Goal: Task Accomplishment & Management: Complete application form

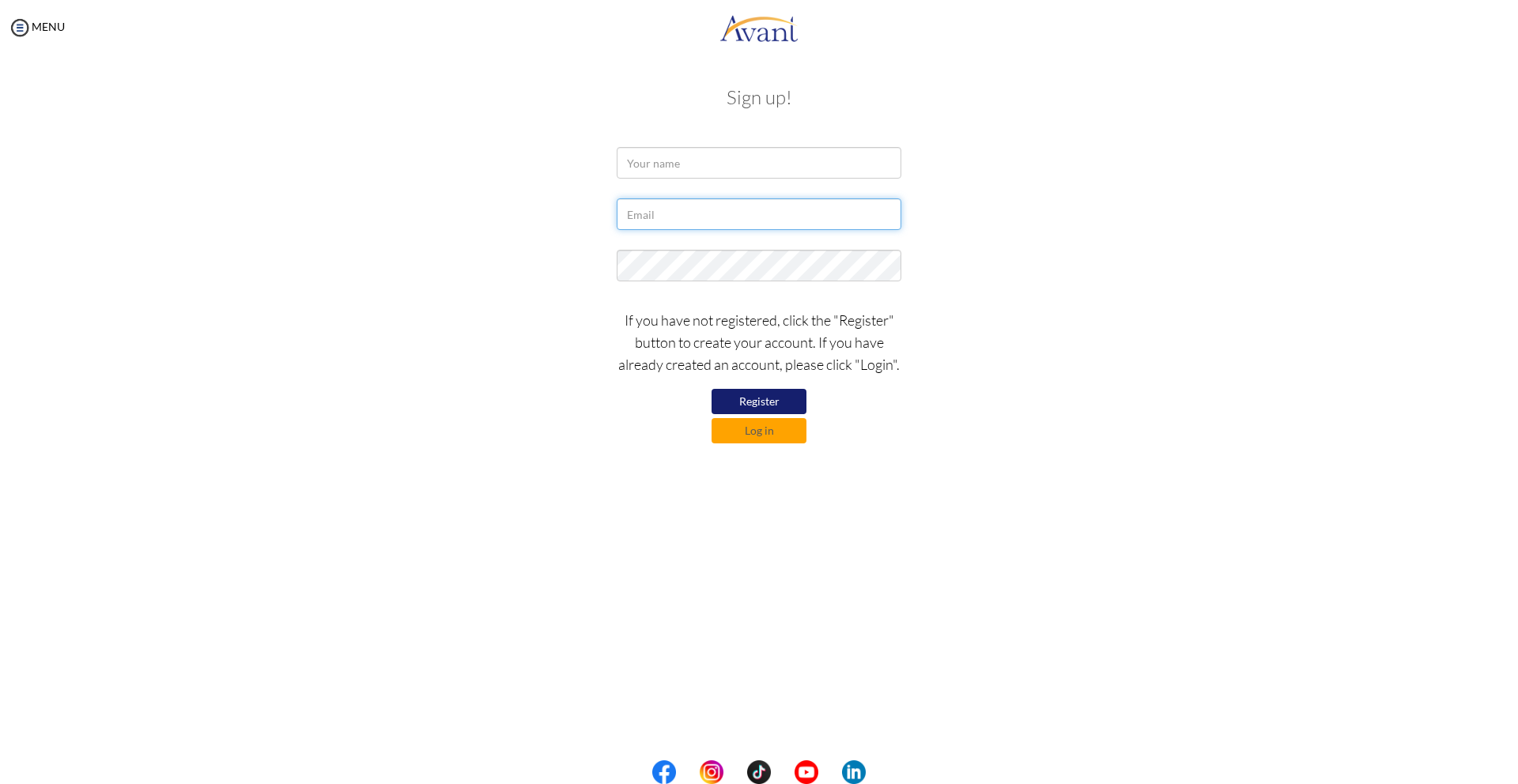
type input "[EMAIL_ADDRESS][DOMAIN_NAME]"
click at [0, 0] on div at bounding box center [0, 0] width 0 height 0
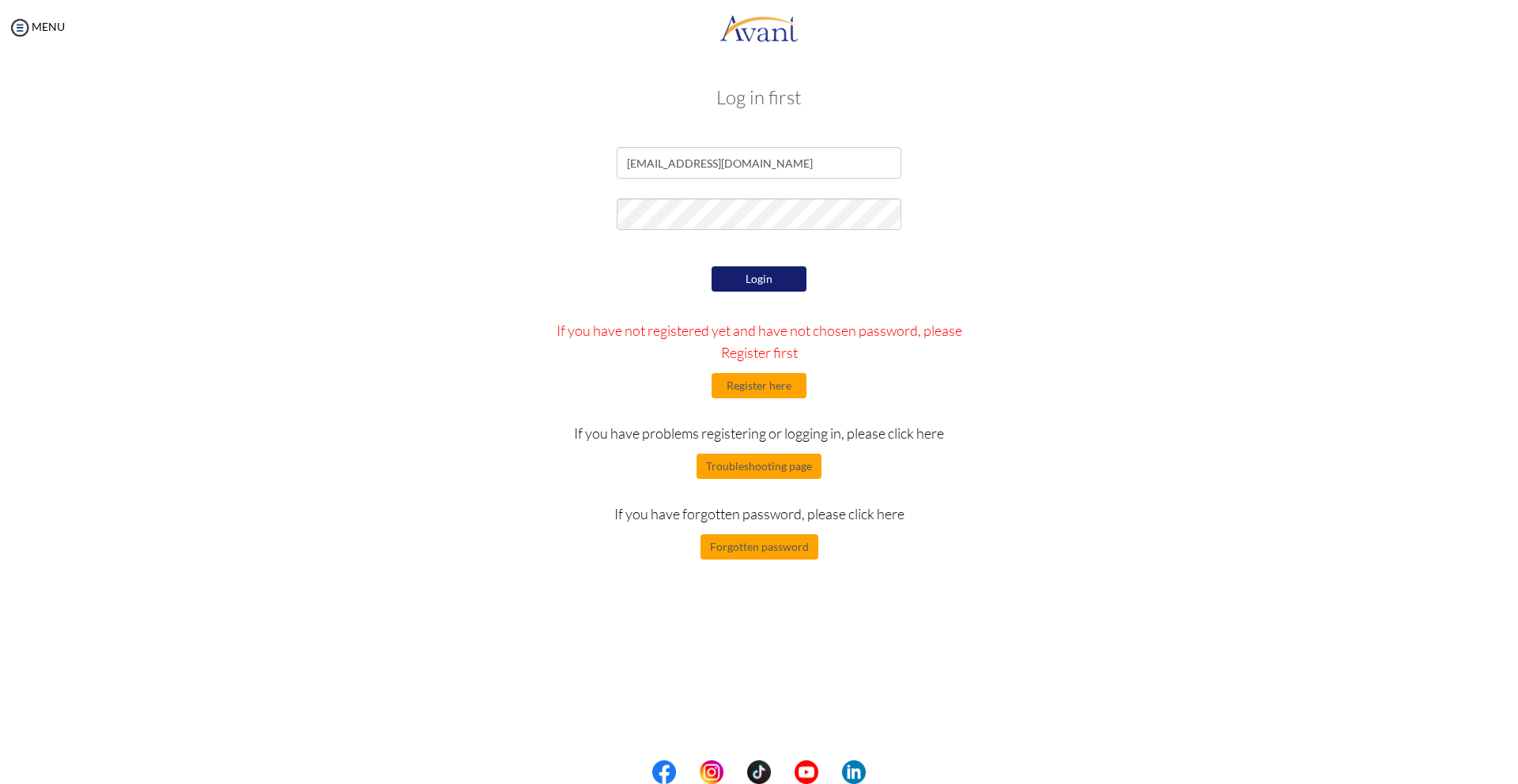
click at [768, 279] on button "Login" at bounding box center [759, 279] width 94 height 26
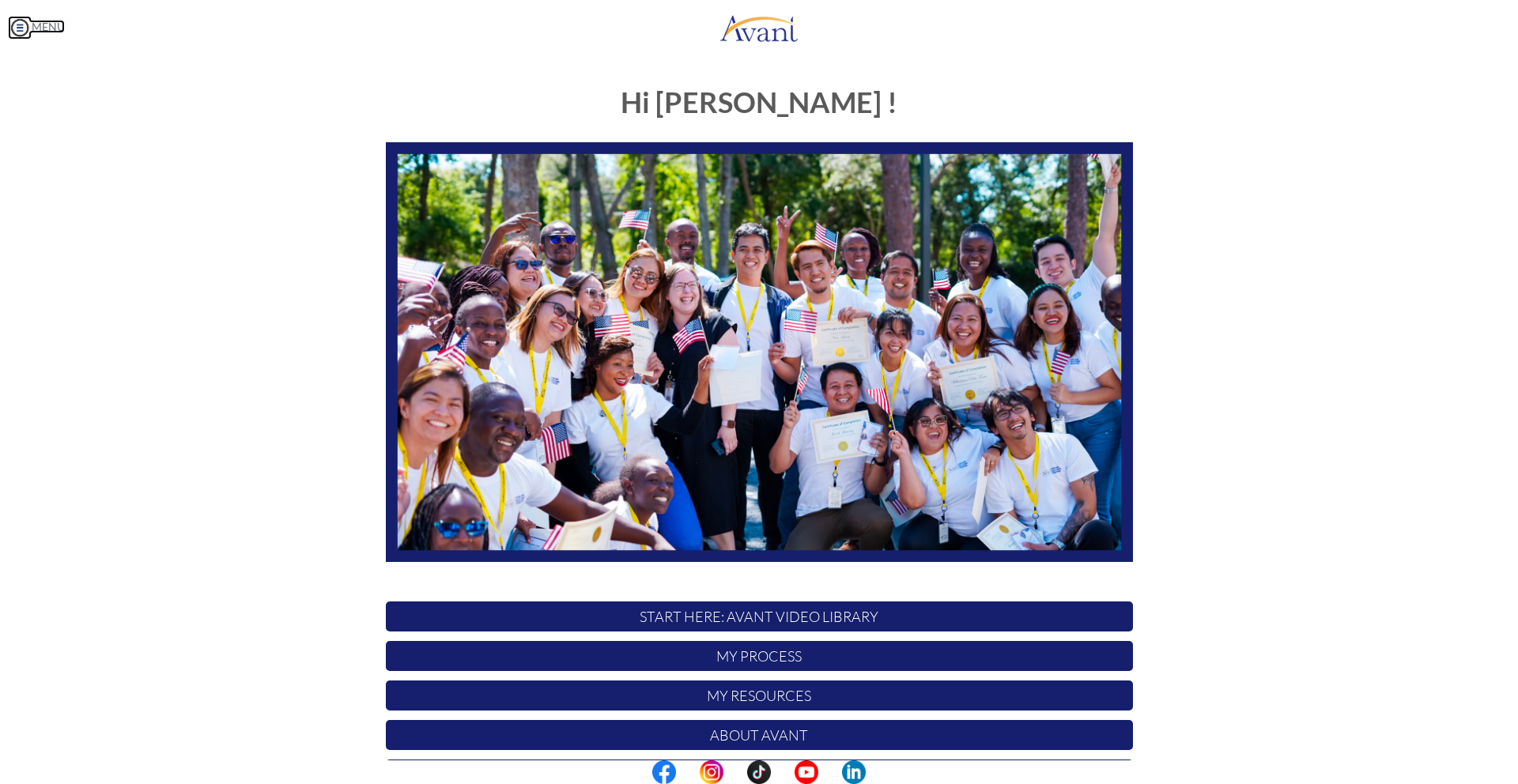
click at [16, 25] on img at bounding box center [19, 28] width 24 height 24
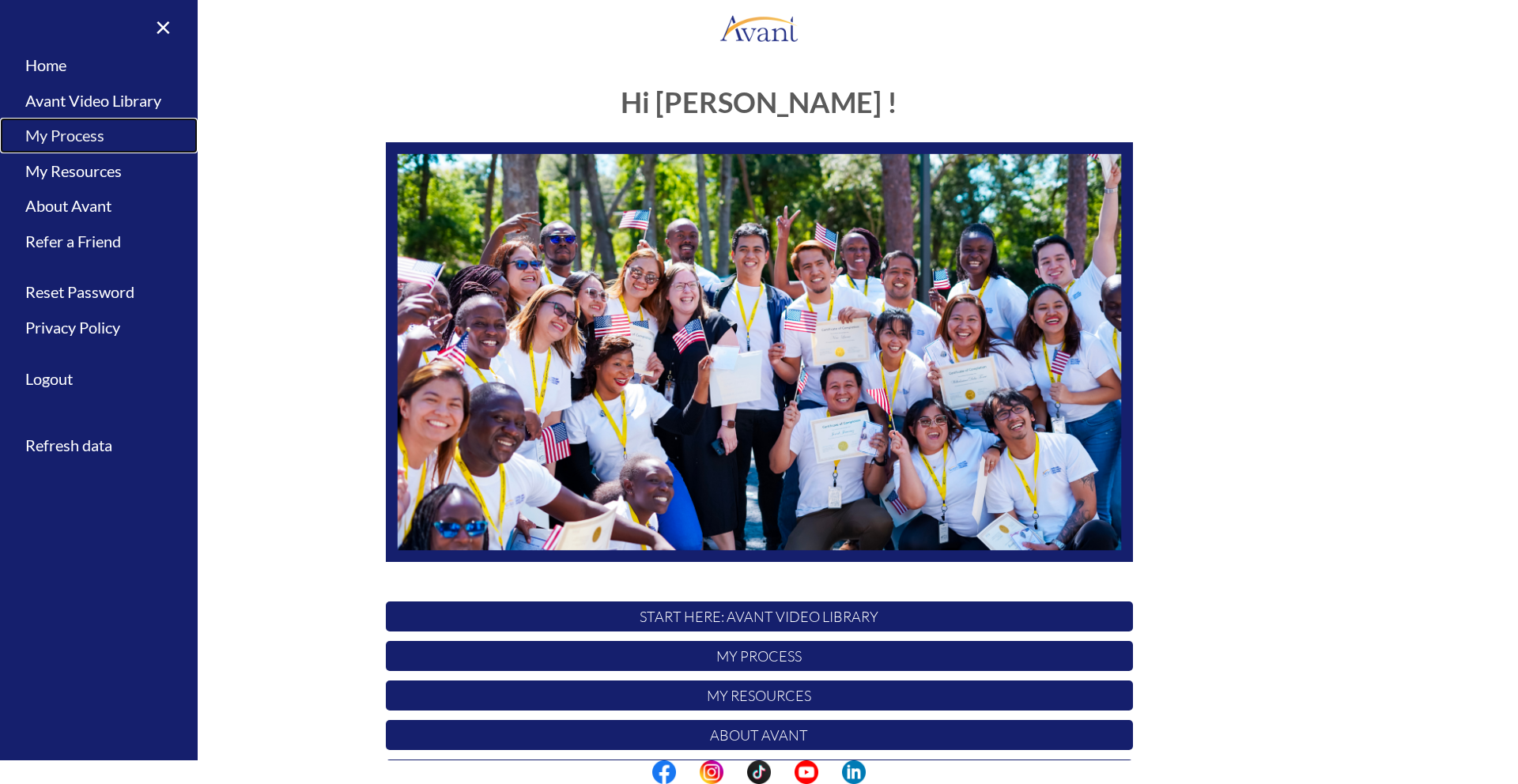
click at [65, 131] on link "My Process" at bounding box center [98, 134] width 198 height 35
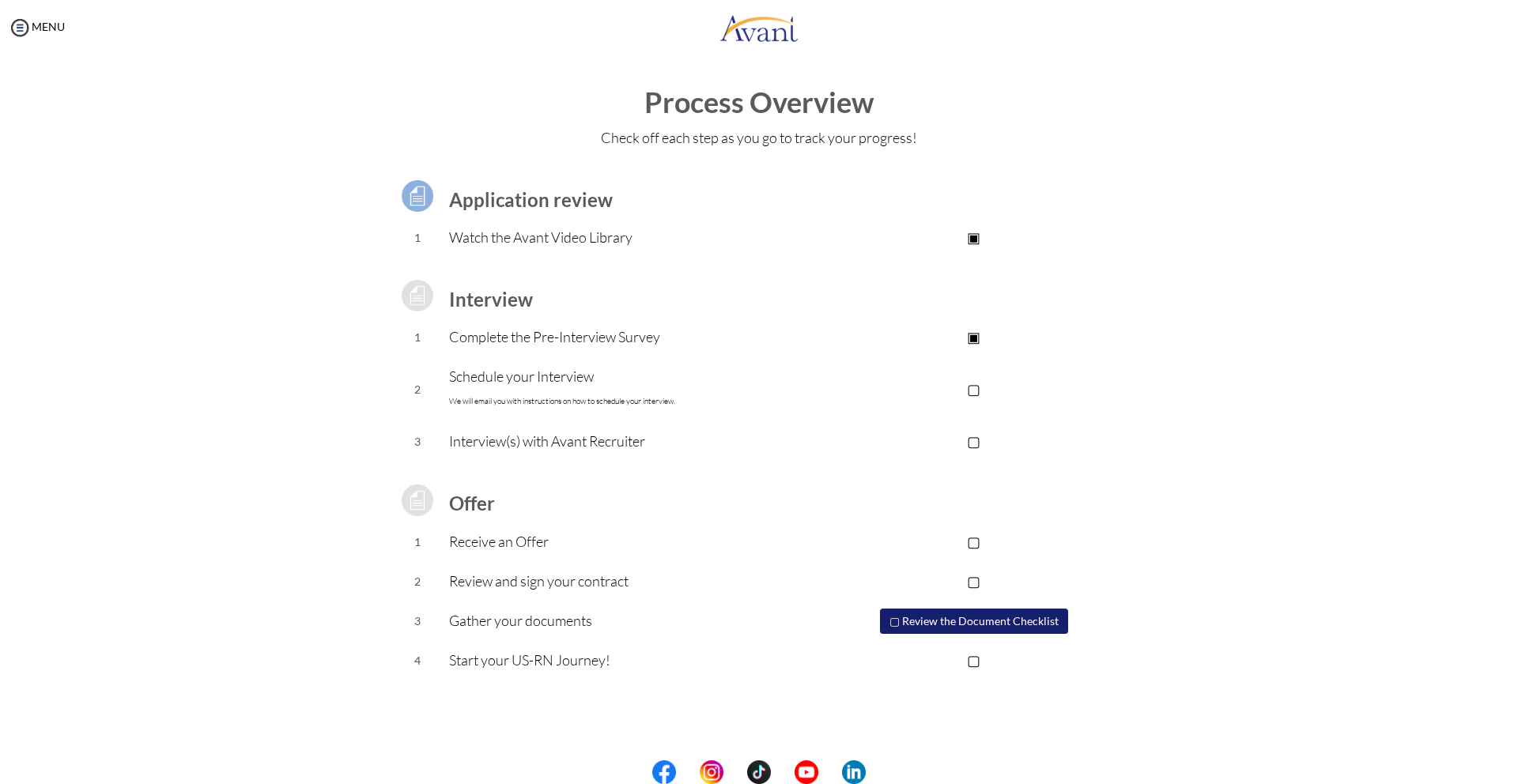
click at [542, 340] on p "Complete the Pre-Interview Survey" at bounding box center [633, 336] width 366 height 22
click at [16, 27] on img at bounding box center [19, 28] width 24 height 24
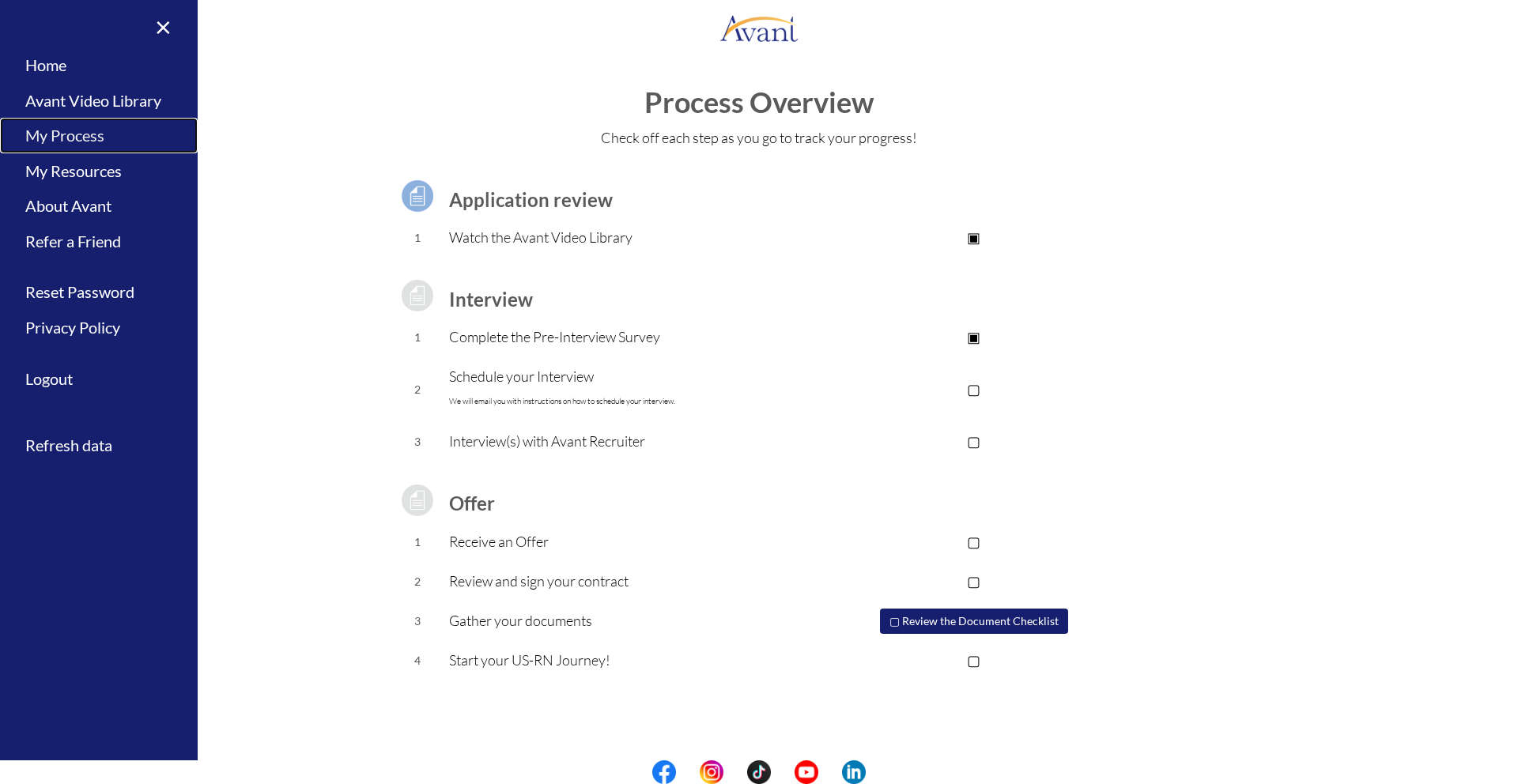
click at [90, 139] on link "My Process" at bounding box center [98, 134] width 198 height 35
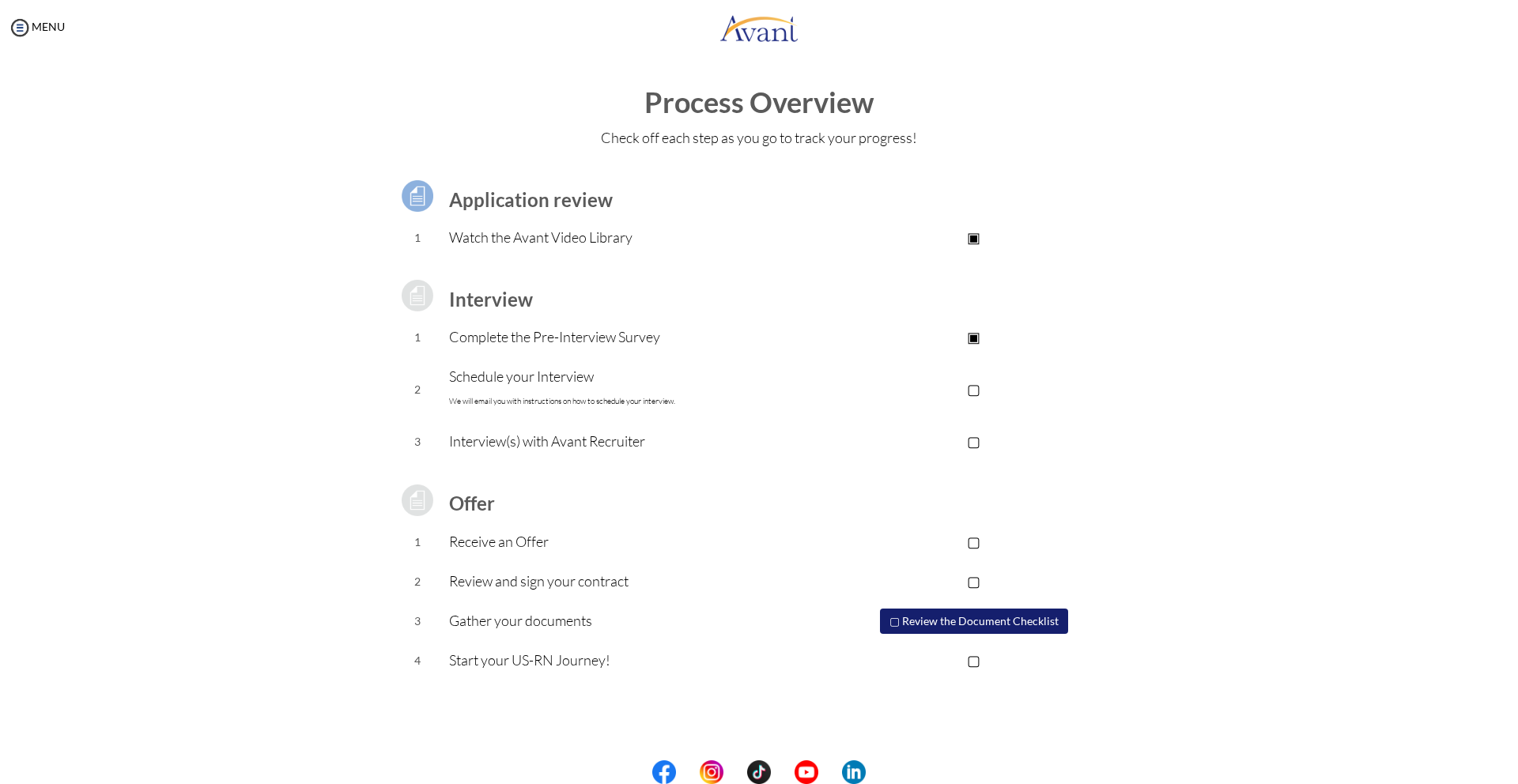
click at [973, 336] on p "▣" at bounding box center [973, 336] width 317 height 22
click at [979, 339] on p "▣" at bounding box center [973, 336] width 317 height 22
click at [976, 339] on p "▣" at bounding box center [973, 336] width 317 height 22
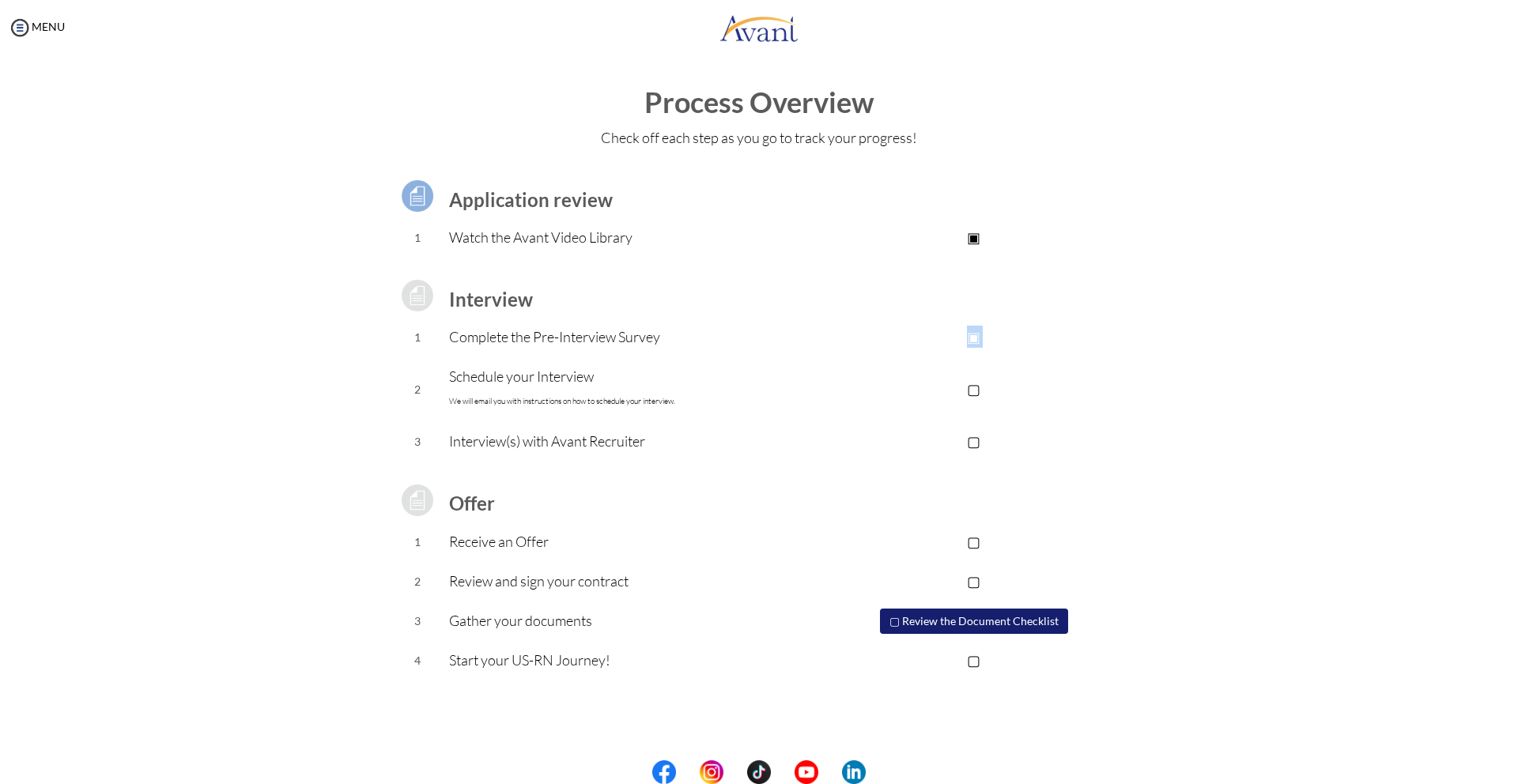
click at [980, 345] on p "▣" at bounding box center [973, 336] width 317 height 22
click at [977, 337] on p "▣" at bounding box center [973, 336] width 317 height 22
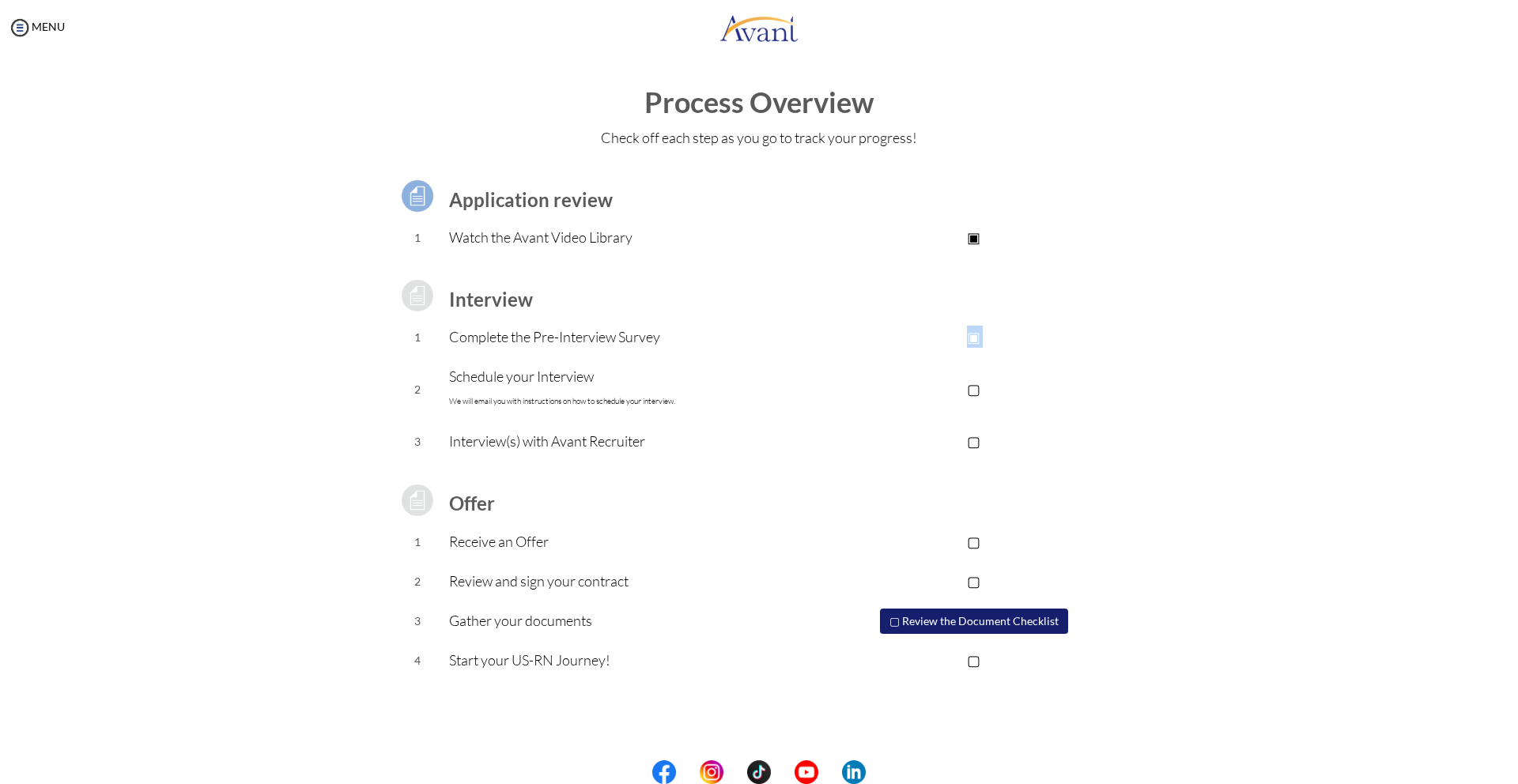
click at [961, 345] on p "▣" at bounding box center [973, 336] width 317 height 22
click at [962, 340] on p "▣" at bounding box center [973, 336] width 317 height 22
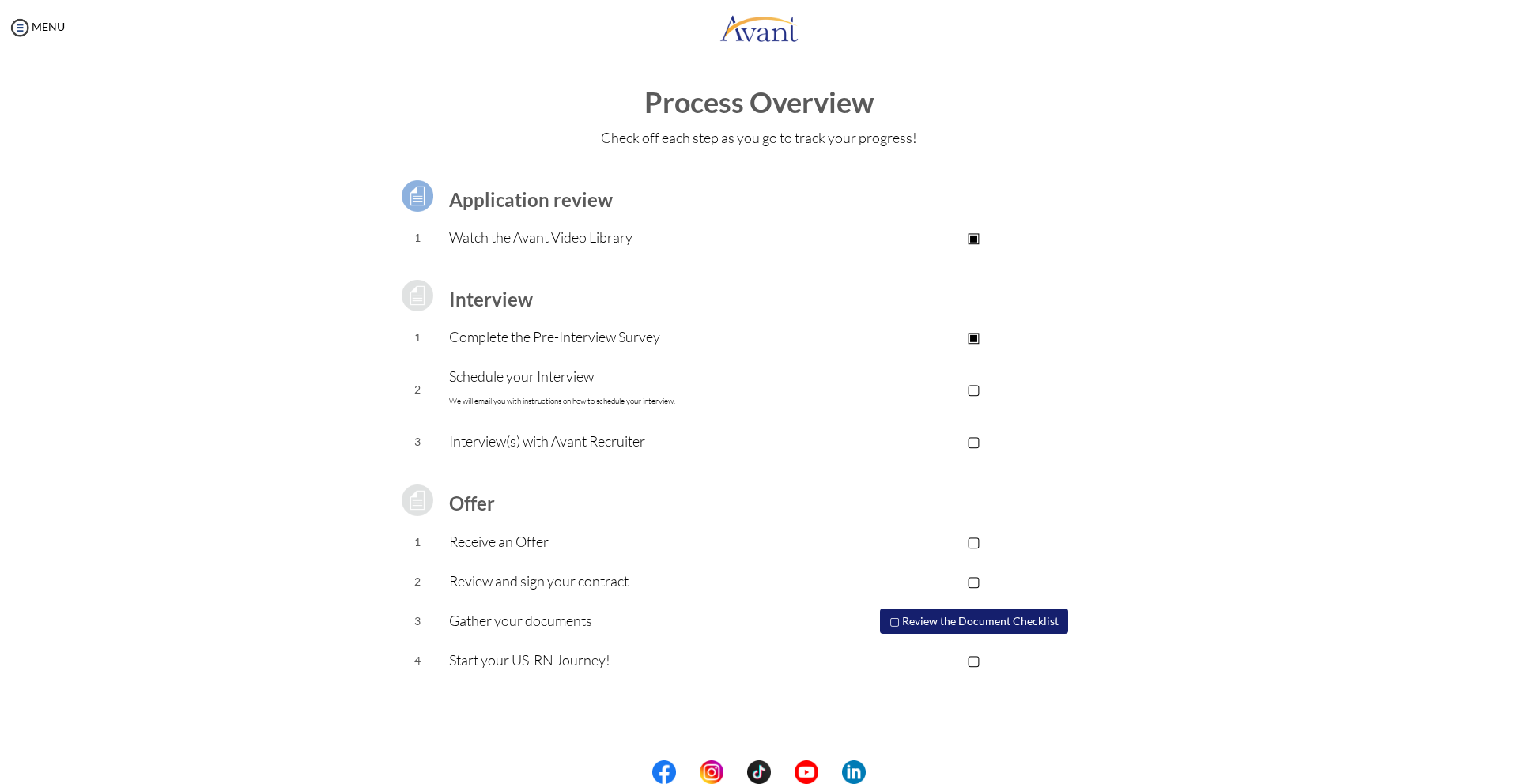
click at [978, 340] on p "▣" at bounding box center [973, 336] width 317 height 22
click at [979, 367] on td "▢" at bounding box center [973, 390] width 317 height 65
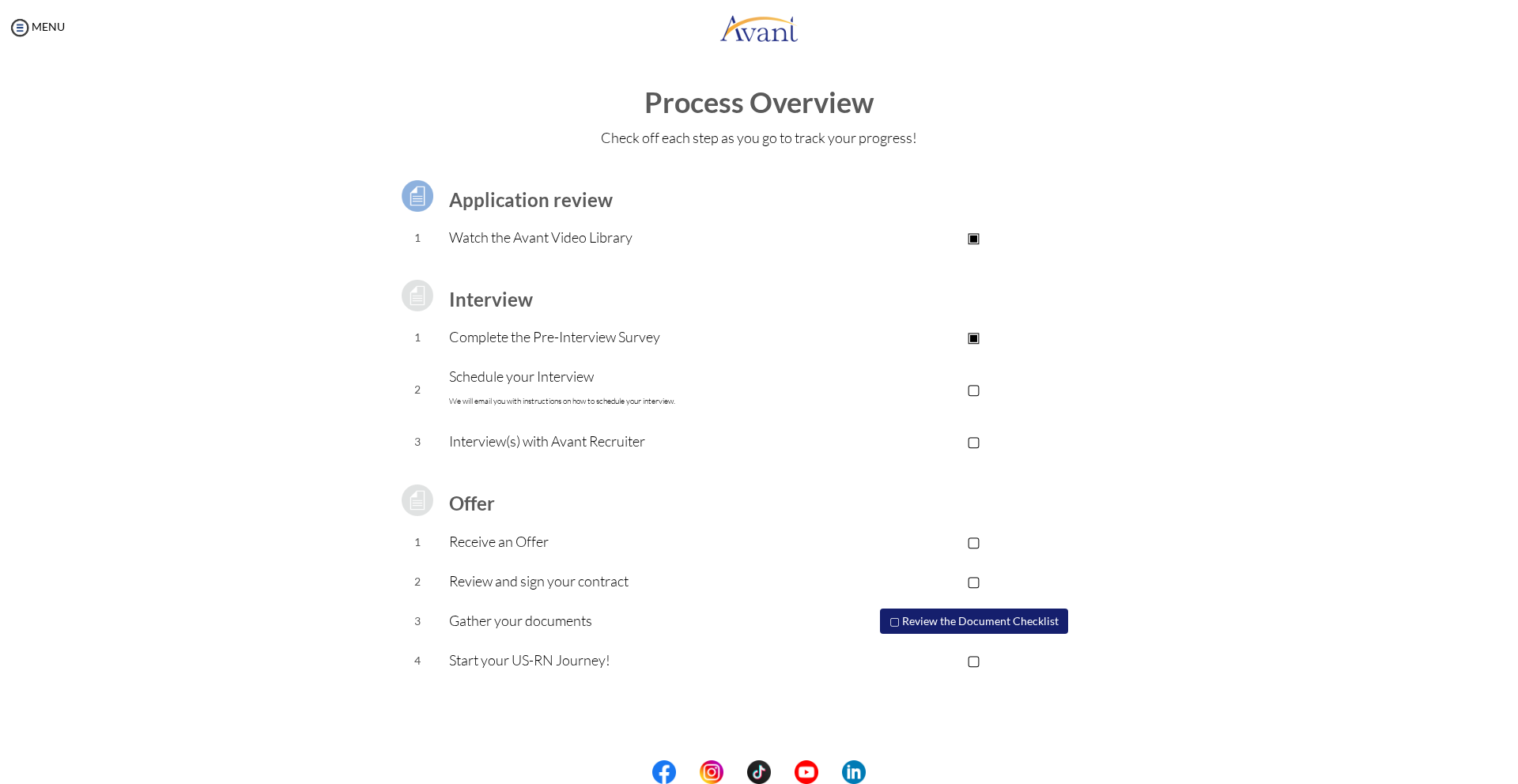
click at [980, 343] on p "▣" at bounding box center [973, 336] width 317 height 22
click at [978, 339] on p "▣" at bounding box center [973, 336] width 317 height 22
click at [972, 339] on p "▣" at bounding box center [973, 336] width 317 height 22
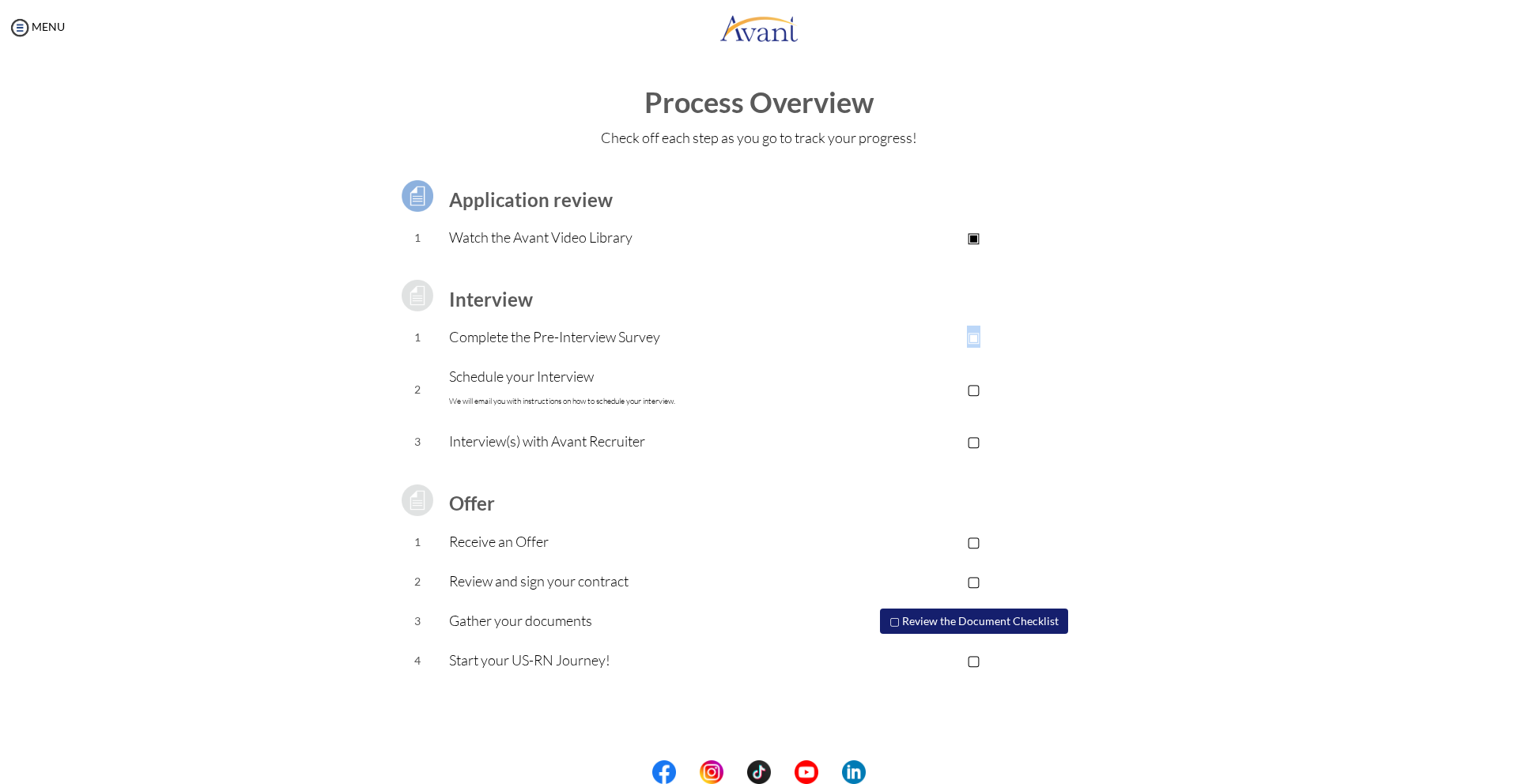
click at [972, 339] on p "▣" at bounding box center [973, 336] width 317 height 22
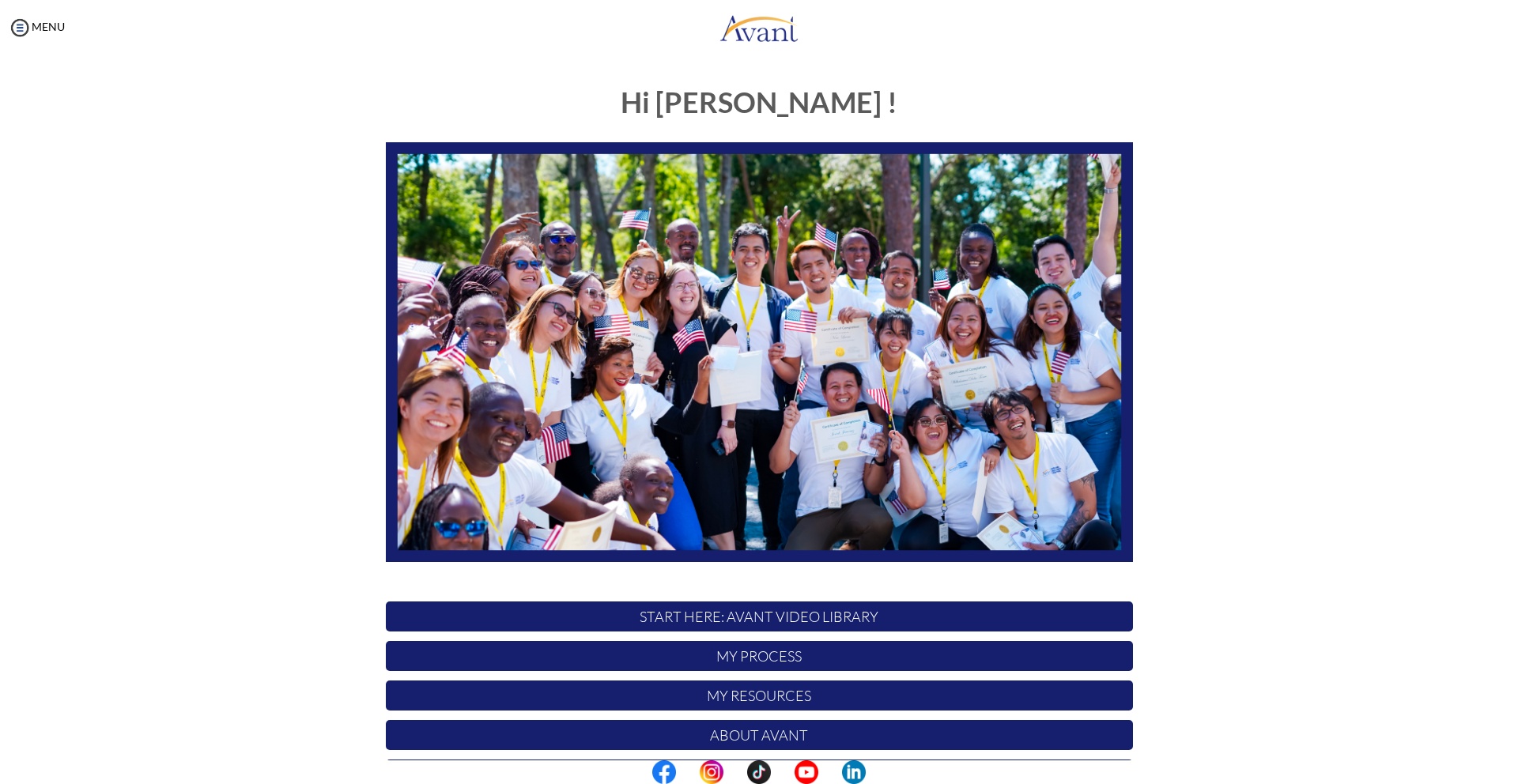
click at [683, 642] on p "My Process" at bounding box center [759, 655] width 747 height 30
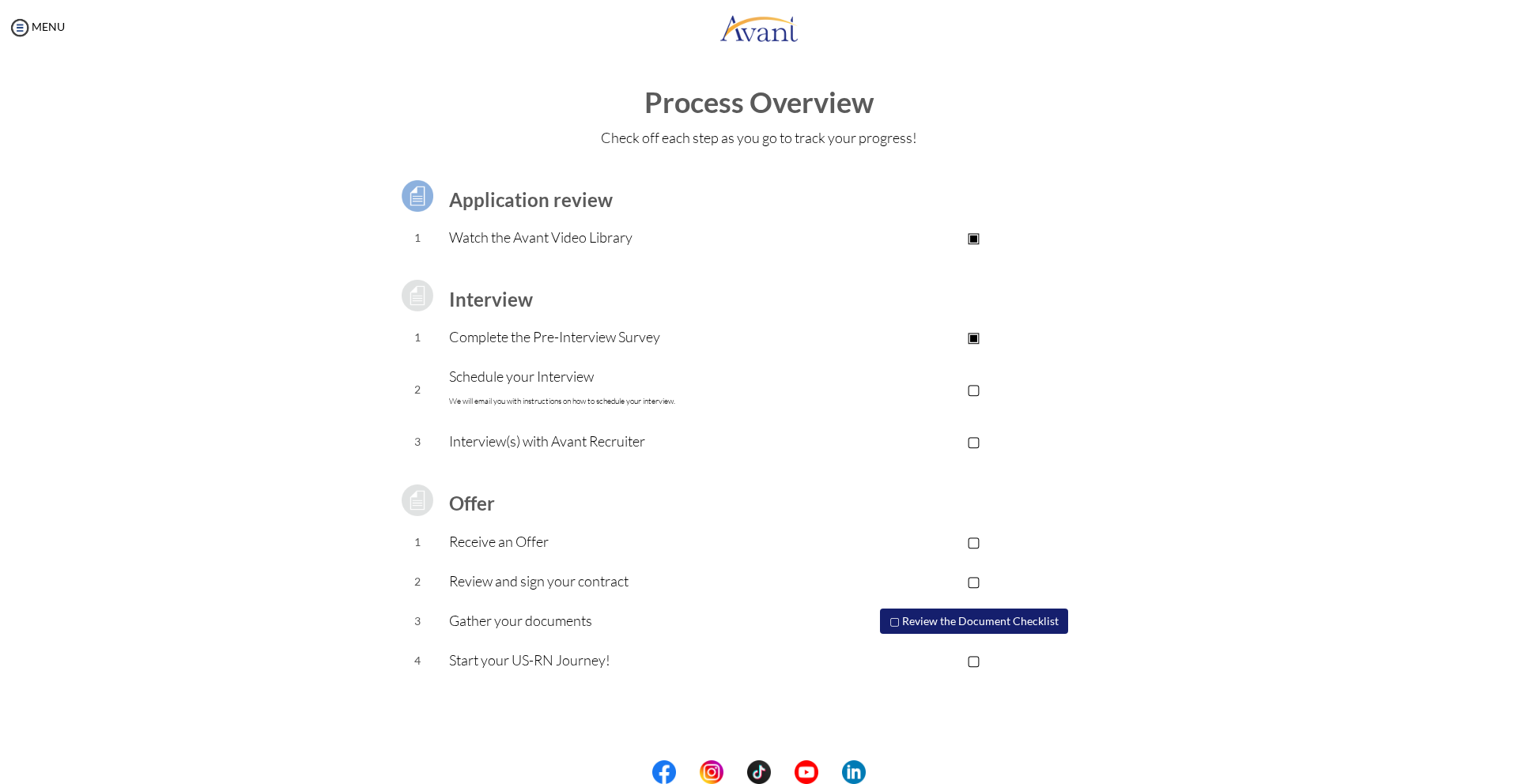
click at [638, 339] on p "Complete the Pre-Interview Survey" at bounding box center [633, 336] width 366 height 22
click at [1016, 366] on td "▢" at bounding box center [973, 390] width 317 height 65
click at [977, 336] on p "▣" at bounding box center [973, 336] width 317 height 22
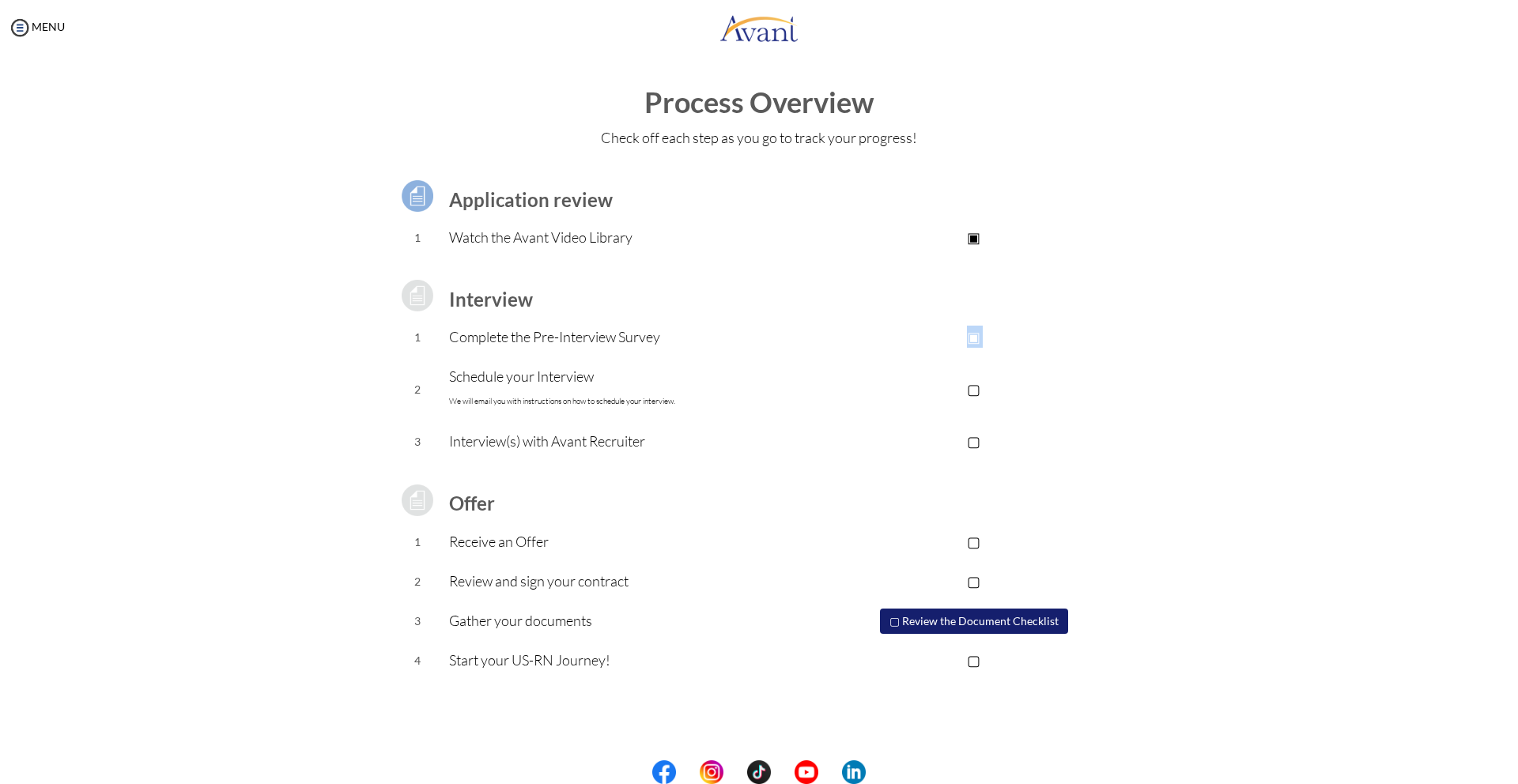
click at [977, 336] on p "▣" at bounding box center [973, 336] width 317 height 22
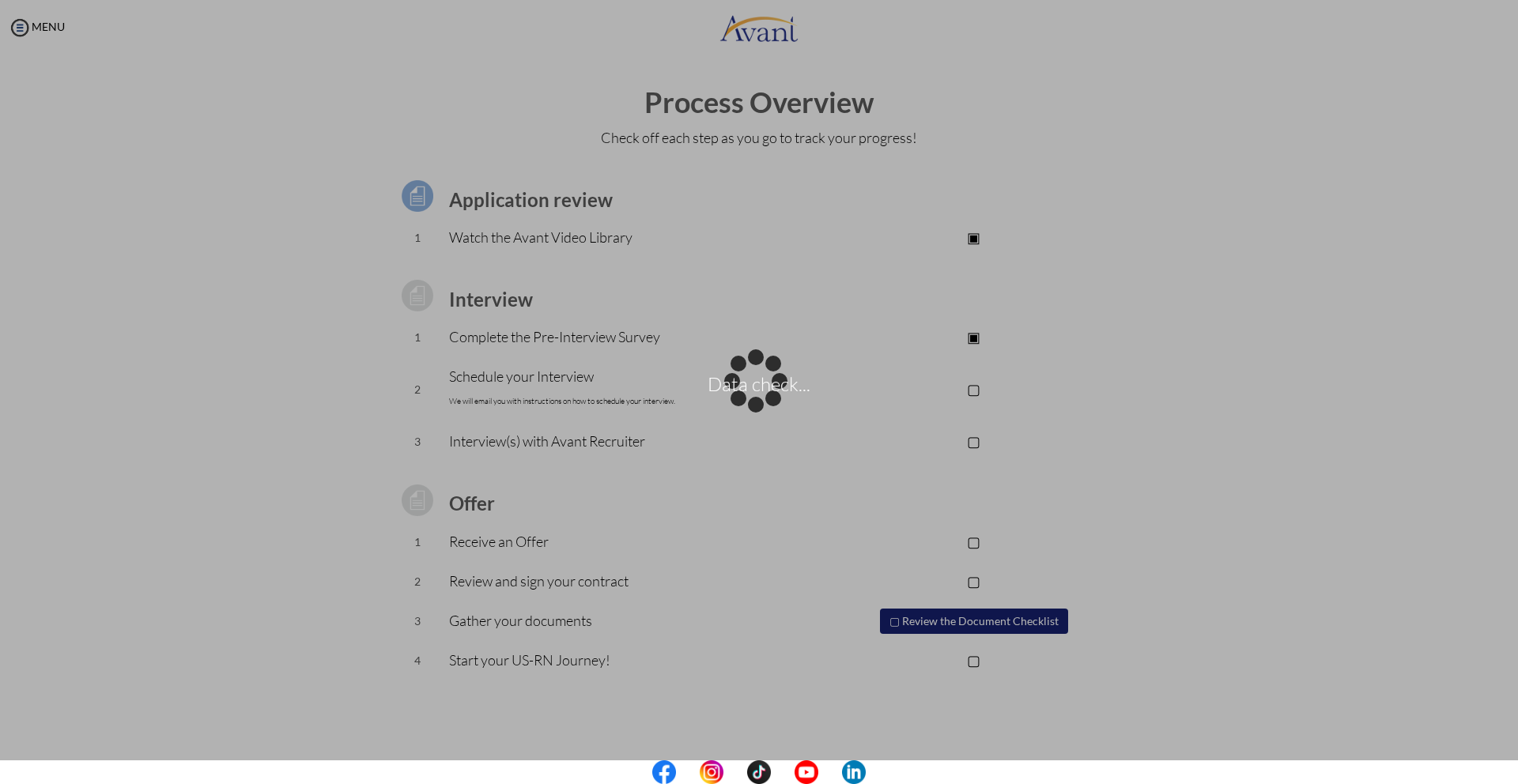
click at [770, 381] on div "Data check..." at bounding box center [759, 391] width 22 height 22
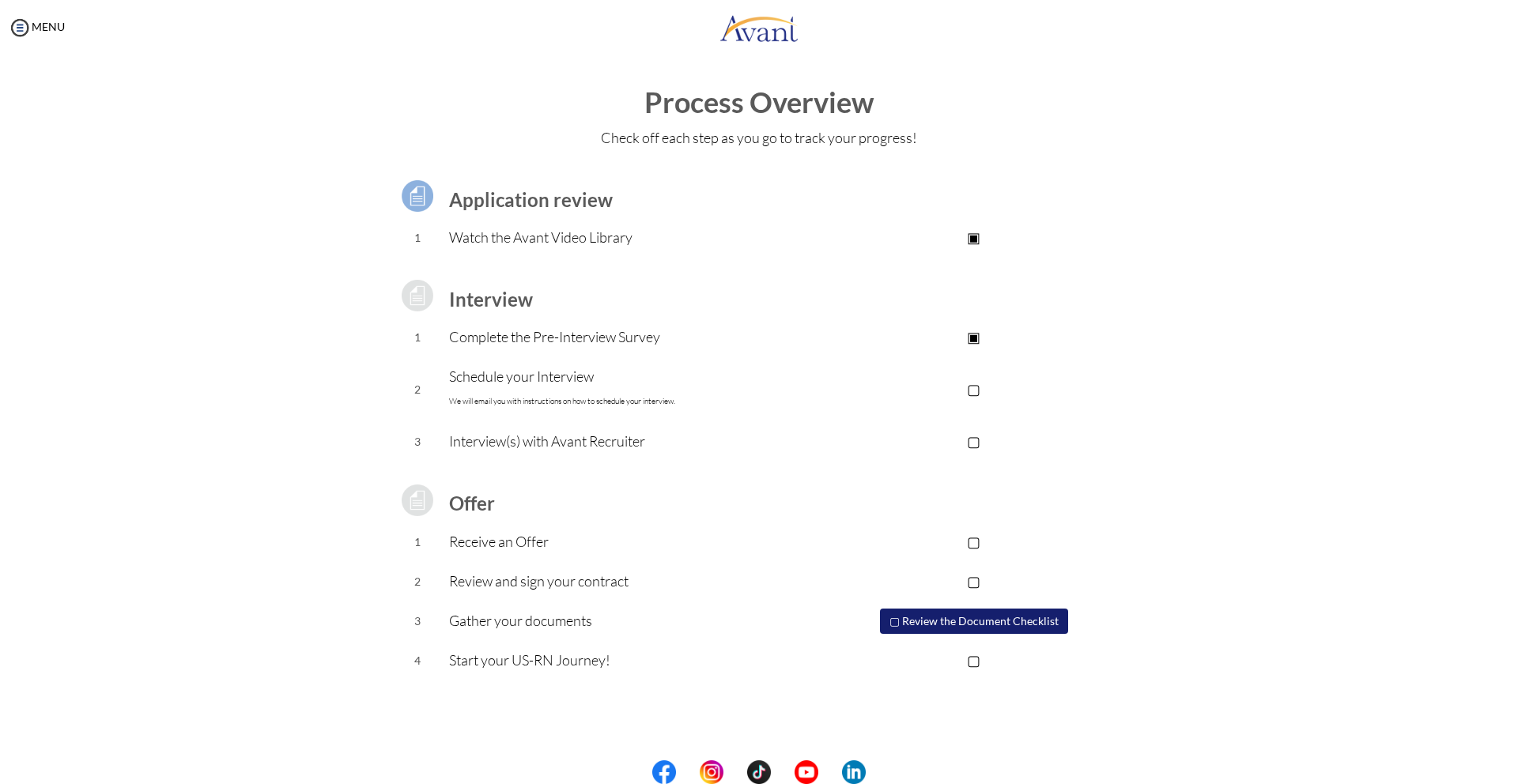
click at [976, 339] on p "▣" at bounding box center [973, 336] width 317 height 22
click at [926, 339] on p "▣" at bounding box center [973, 336] width 317 height 22
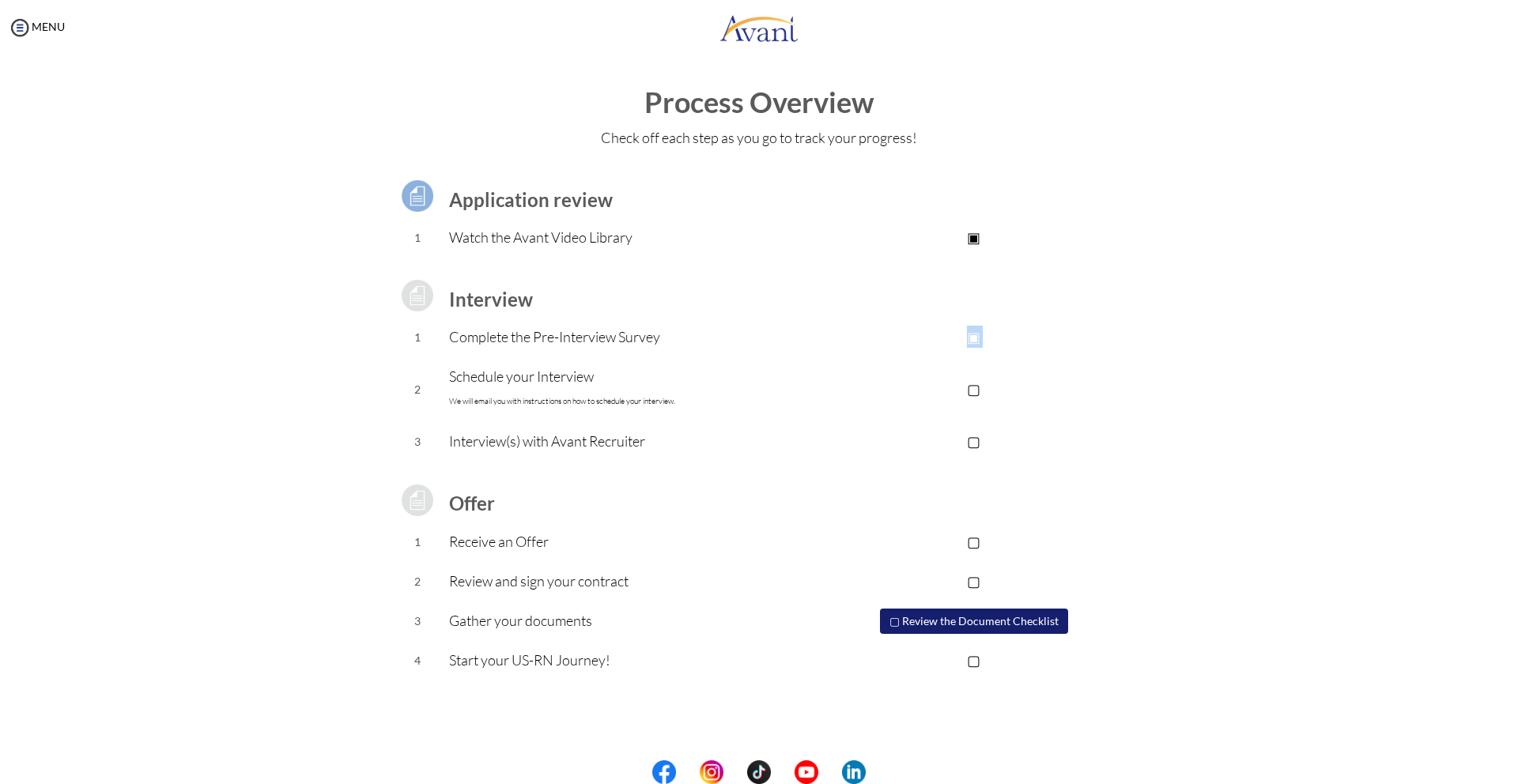
click at [926, 339] on p "▣" at bounding box center [973, 336] width 317 height 22
click at [971, 338] on p "▣" at bounding box center [973, 336] width 317 height 22
click at [1145, 357] on div "Application review 1 Watch the Avant Video Library ▣ Avant Video Library Interv…" at bounding box center [759, 420] width 925 height 523
click at [517, 388] on p "Schedule your Interview We will email you with instructions on how to schedule …" at bounding box center [633, 389] width 366 height 48
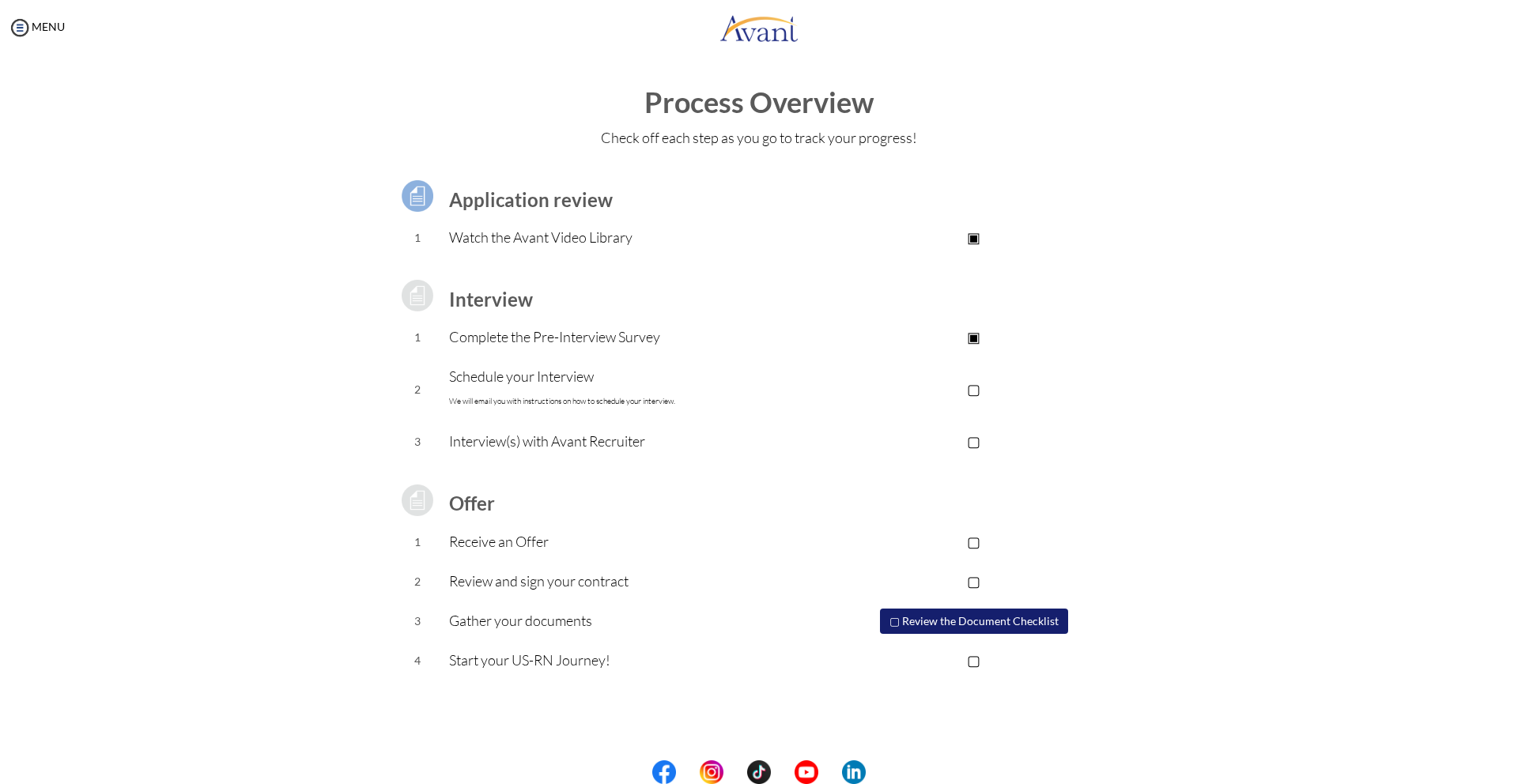
click at [516, 378] on p "Schedule your Interview We will email you with instructions on how to schedule …" at bounding box center [633, 389] width 366 height 48
click at [545, 440] on p "Interview(s) with Avant Recruiter" at bounding box center [633, 441] width 366 height 22
